Goal: Find specific page/section

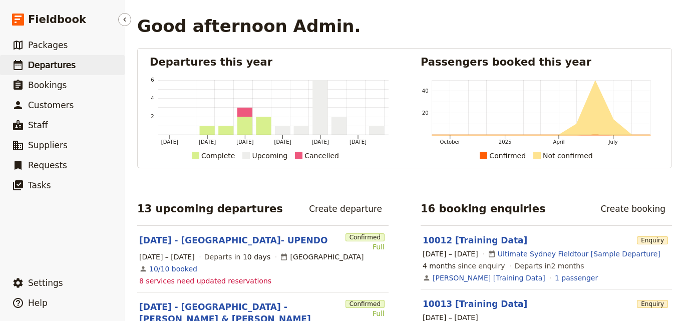
click at [24, 73] on link "​ Departures" at bounding box center [62, 65] width 125 height 20
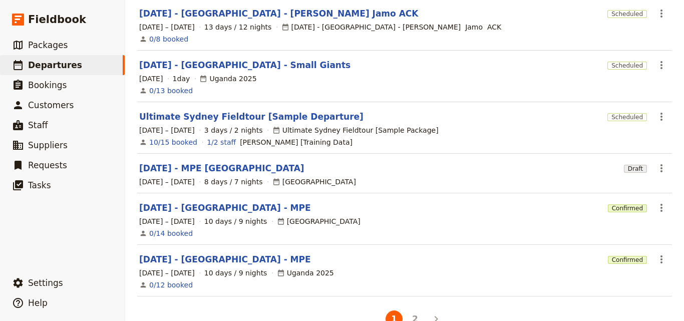
scroll to position [335, 0]
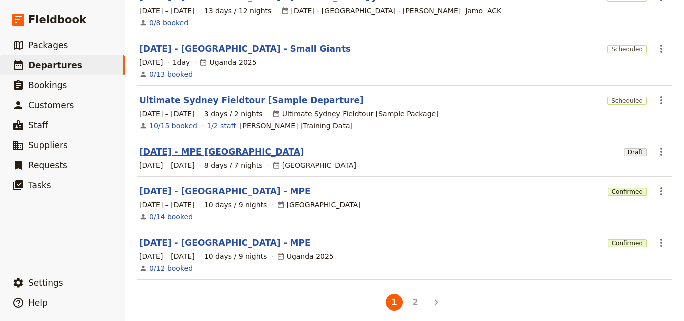
click at [215, 146] on link "[DATE] - MPE [GEOGRAPHIC_DATA]" at bounding box center [221, 152] width 165 height 12
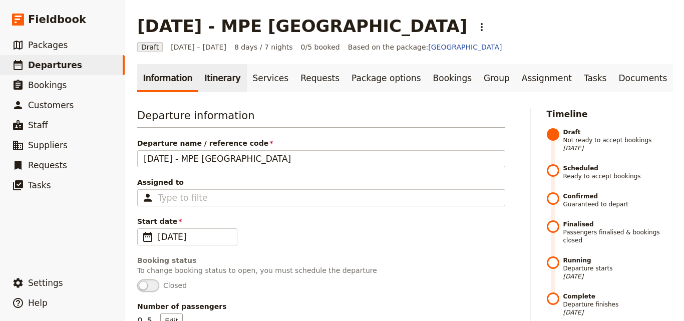
click at [219, 83] on link "Itinerary" at bounding box center [222, 78] width 48 height 28
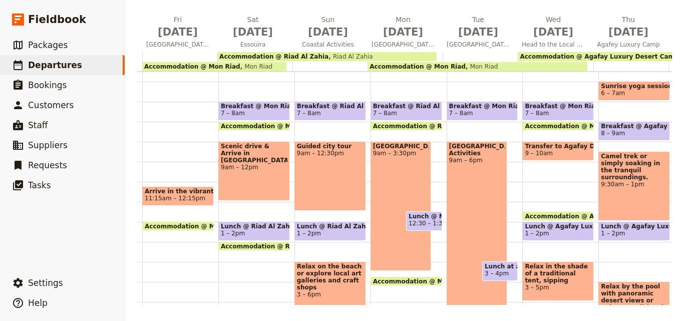
scroll to position [0, 111]
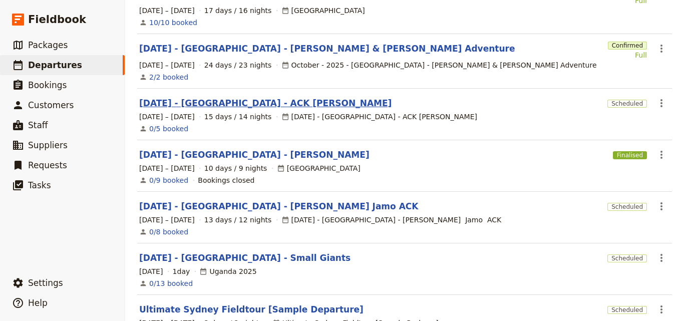
scroll to position [200, 0]
